Goal: Task Accomplishment & Management: Complete application form

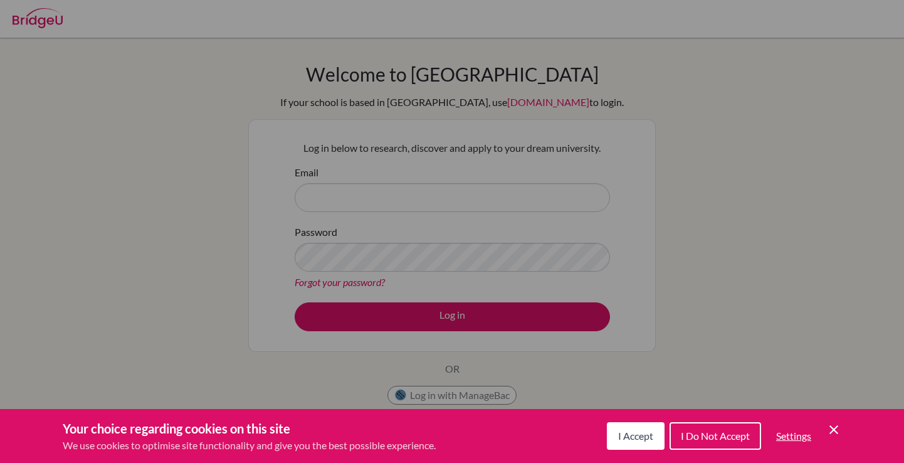
click at [639, 438] on span "I Accept" at bounding box center [635, 435] width 35 height 12
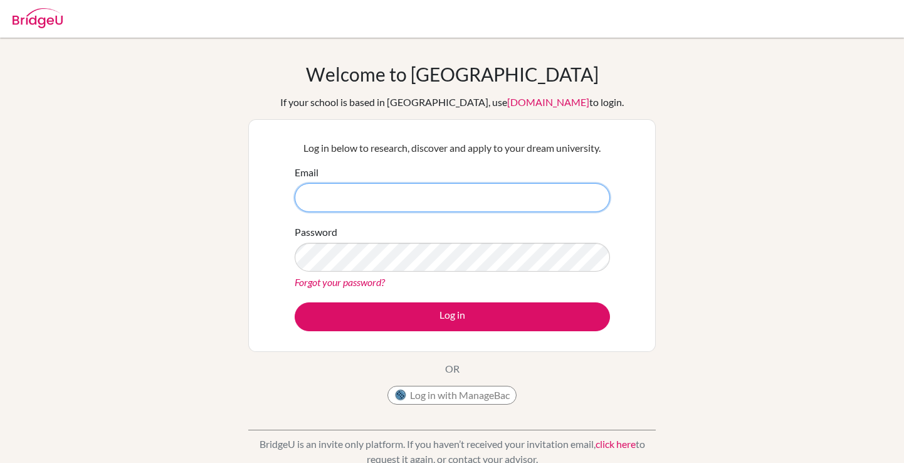
click at [417, 209] on input "Email" at bounding box center [452, 197] width 315 height 29
type input "c"
type input "[EMAIL_ADDRESS][DOMAIN_NAME]"
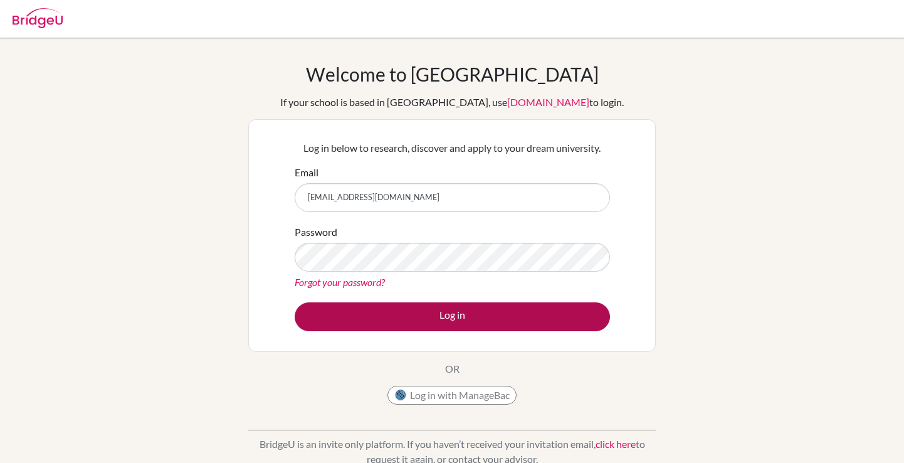
click at [513, 322] on button "Log in" at bounding box center [452, 316] width 315 height 29
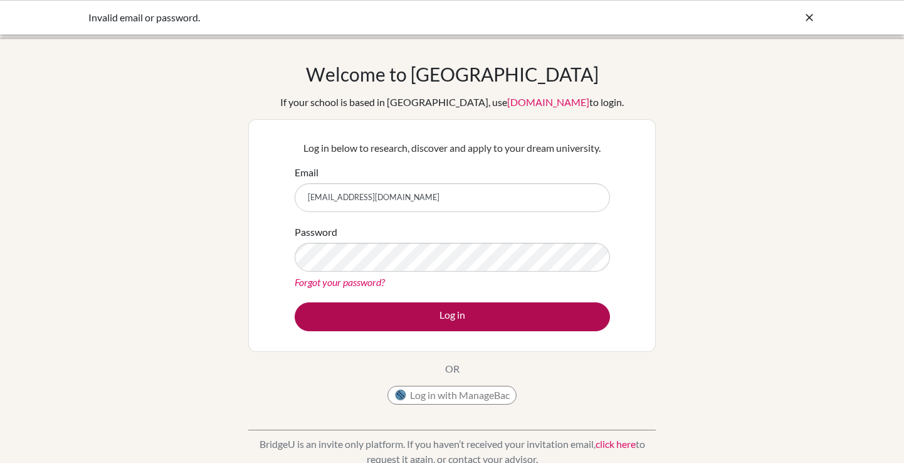
click at [532, 327] on button "Log in" at bounding box center [452, 316] width 315 height 29
